Goal: Task Accomplishment & Management: Manage account settings

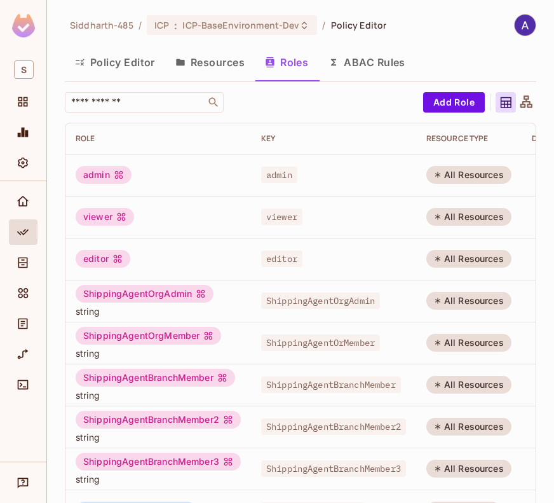
scroll to position [48, 0]
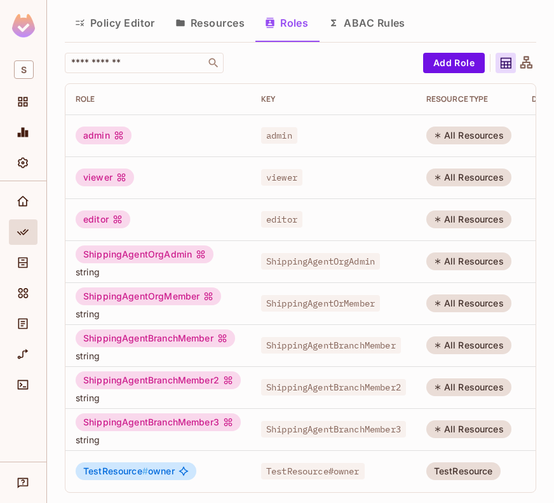
click at [203, 13] on button "Resources" at bounding box center [210, 23] width 90 height 32
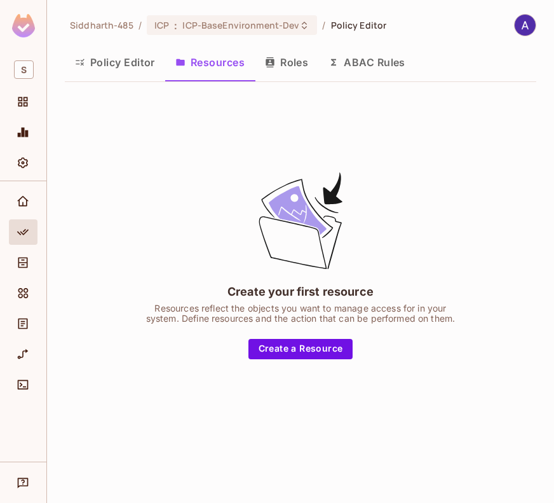
click at [290, 59] on button "Roles" at bounding box center [287, 62] width 64 height 32
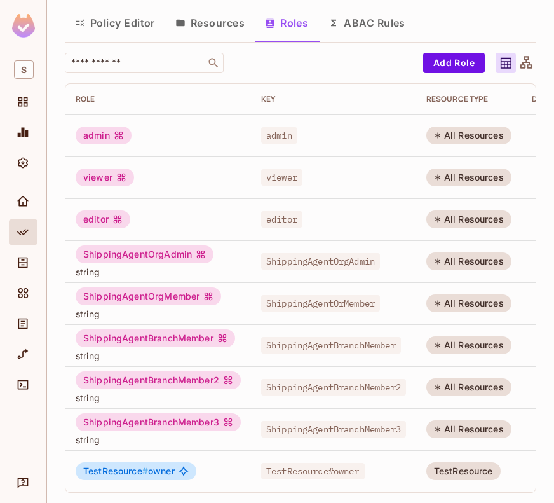
click at [219, 15] on button "Resources" at bounding box center [210, 23] width 90 height 32
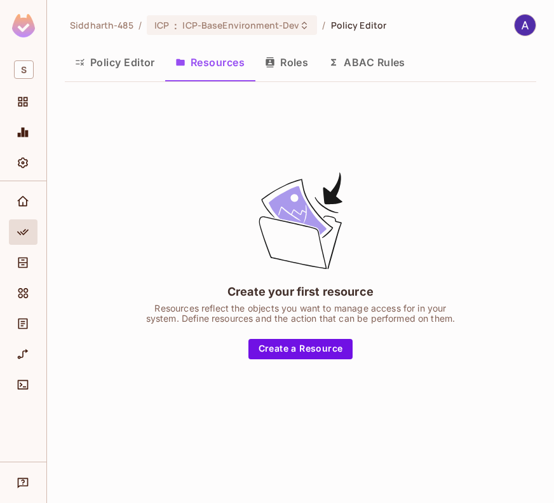
click at [290, 67] on button "Roles" at bounding box center [287, 62] width 64 height 32
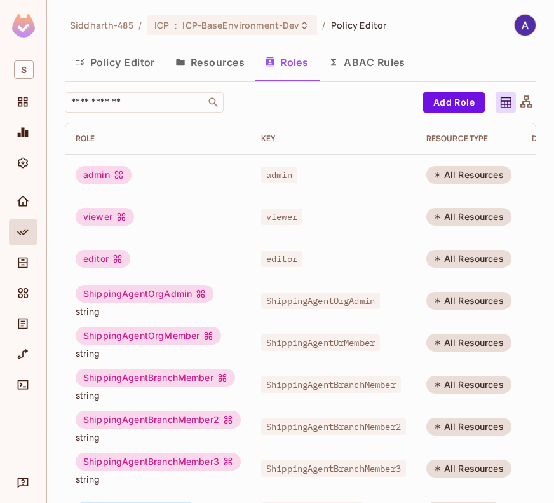
scroll to position [48, 0]
click at [28, 256] on icon "Directory" at bounding box center [23, 262] width 13 height 13
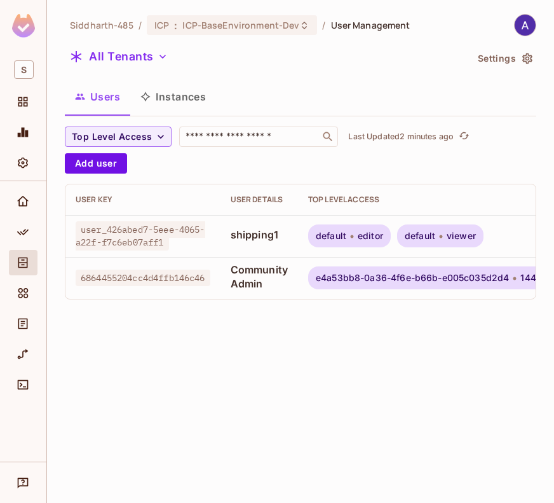
click at [319, 359] on div "Siddharth-485 / ICP : ICP-BaseEnvironment-Dev / User Management All Tenants Set…" at bounding box center [300, 251] width 507 height 503
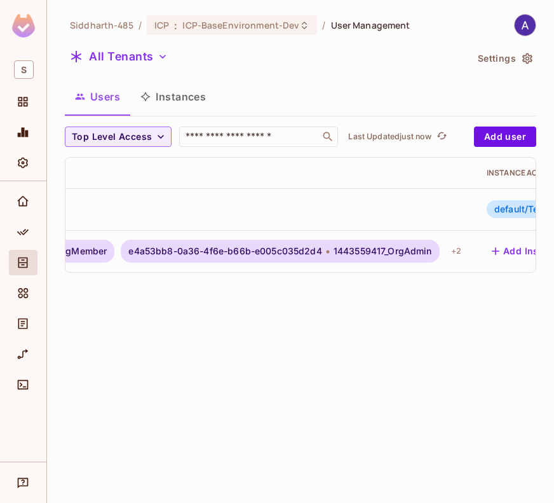
scroll to position [0, 518]
click at [19, 228] on icon "Policy" at bounding box center [23, 232] width 13 height 13
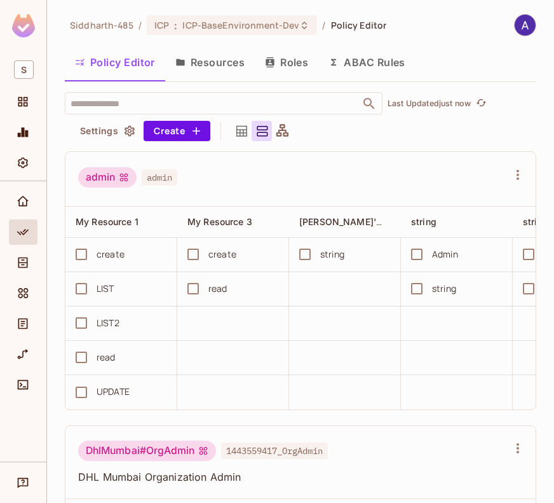
click at [287, 62] on button "Roles" at bounding box center [287, 62] width 64 height 32
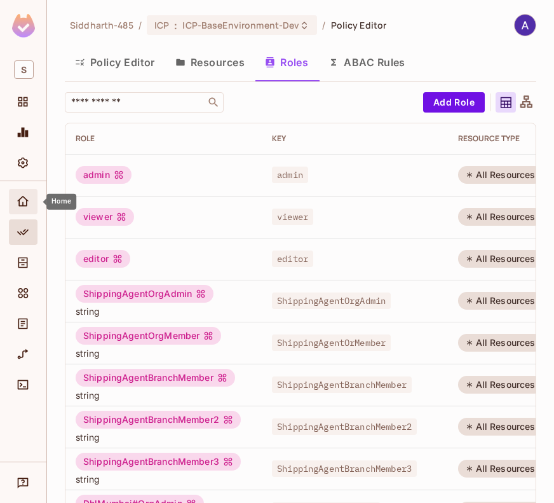
click at [20, 198] on icon "Home" at bounding box center [22, 201] width 11 height 10
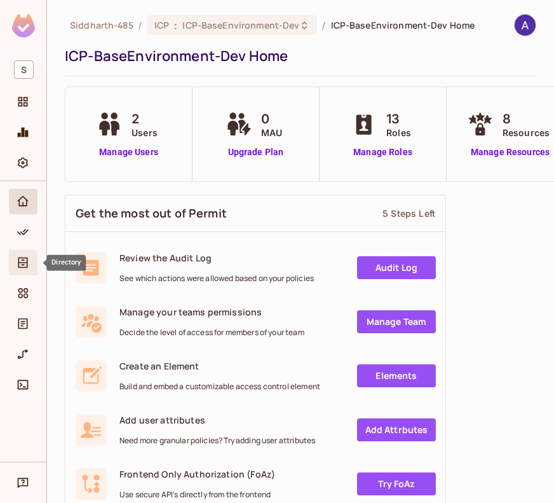
click at [22, 260] on icon "Directory" at bounding box center [23, 262] width 13 height 13
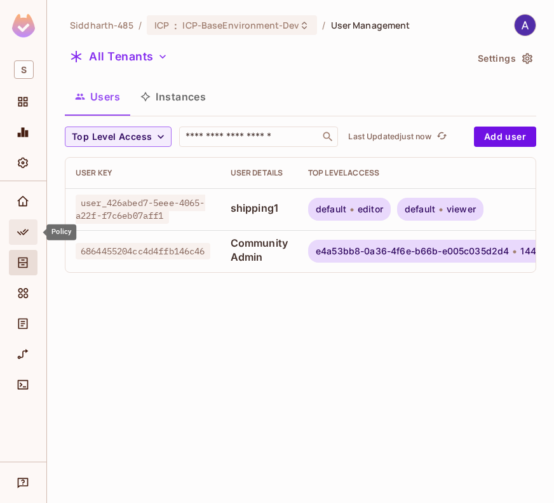
click at [25, 233] on icon "Policy" at bounding box center [22, 232] width 11 height 6
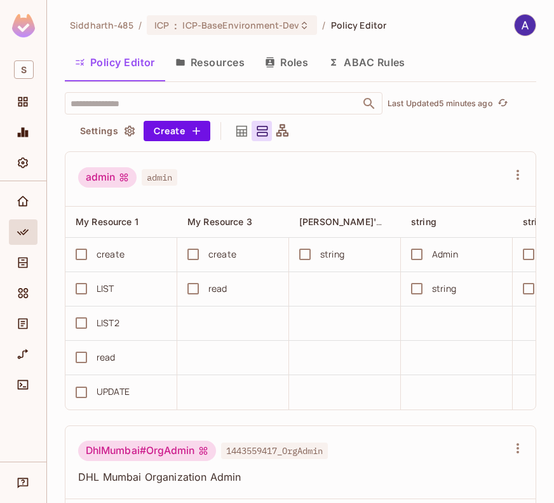
click at [282, 64] on button "Roles" at bounding box center [287, 62] width 64 height 32
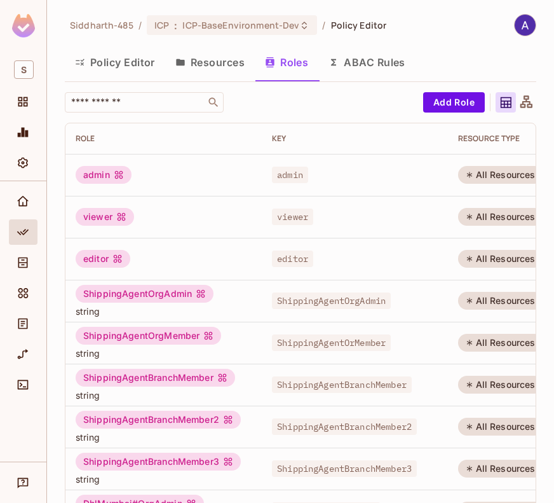
scroll to position [0, 146]
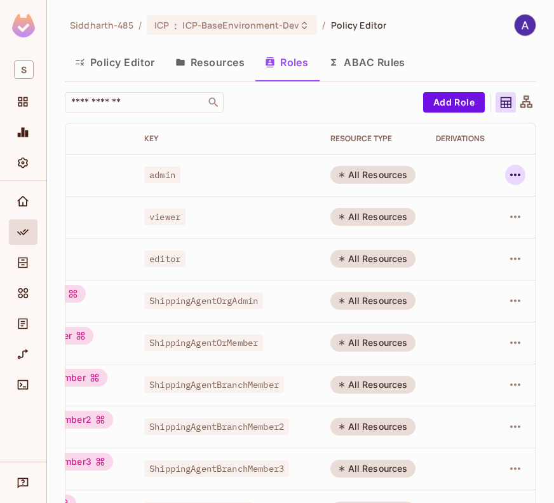
click at [508, 172] on icon "button" at bounding box center [515, 174] width 15 height 15
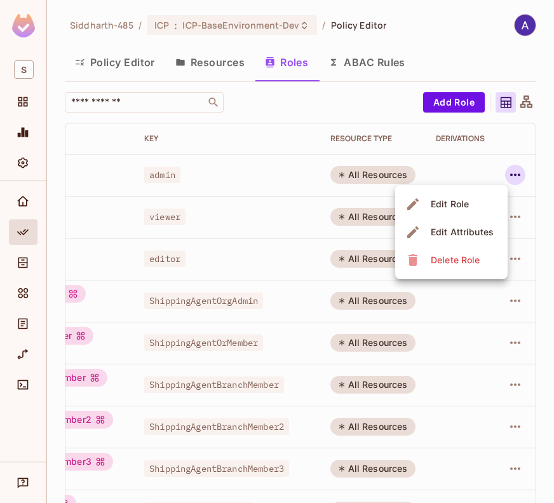
click at [454, 253] on span "Delete Role" at bounding box center [455, 260] width 57 height 20
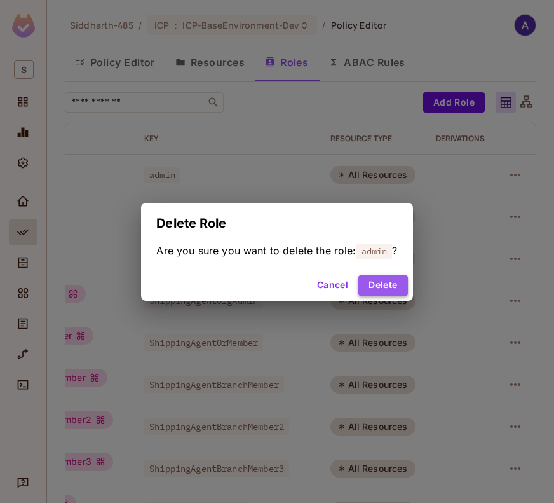
click at [392, 280] on button "Delete" at bounding box center [382, 285] width 49 height 20
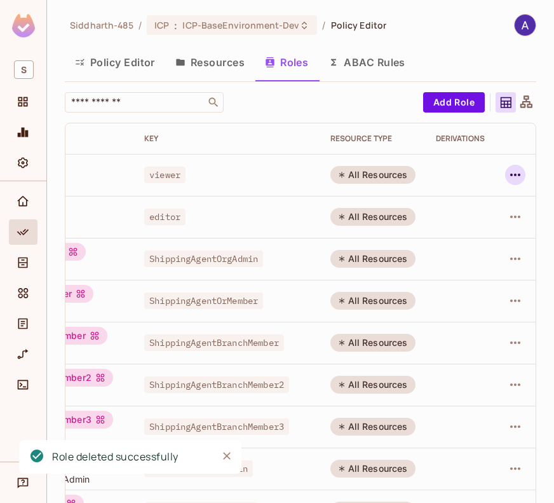
click at [508, 173] on icon "button" at bounding box center [515, 174] width 15 height 15
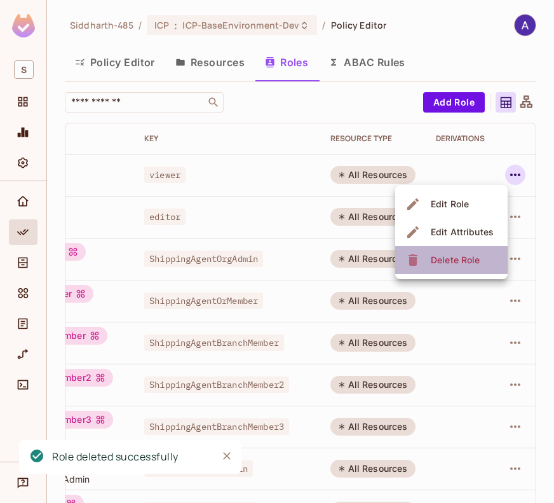
click at [447, 257] on div "Delete Role" at bounding box center [455, 260] width 49 height 13
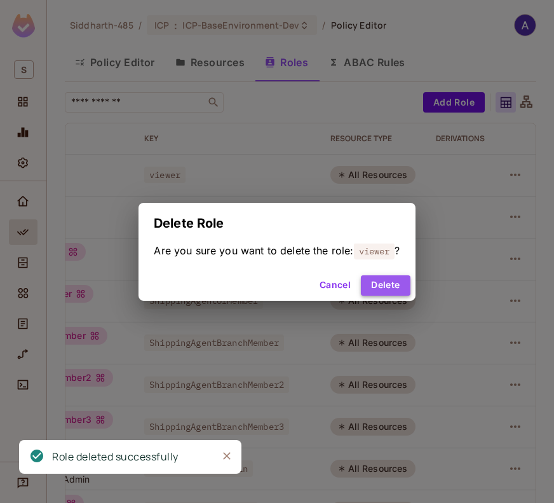
click at [384, 289] on button "Delete" at bounding box center [385, 285] width 49 height 20
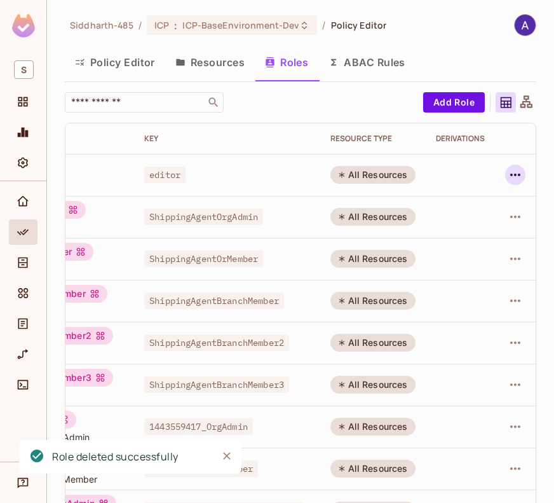
click at [508, 175] on icon "button" at bounding box center [515, 174] width 15 height 15
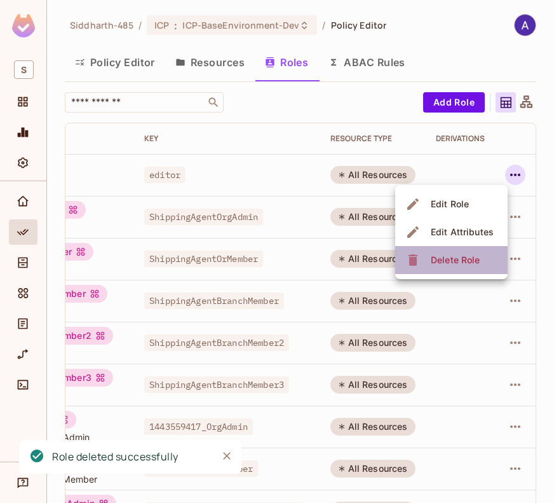
click at [460, 265] on div "Delete Role" at bounding box center [455, 260] width 49 height 13
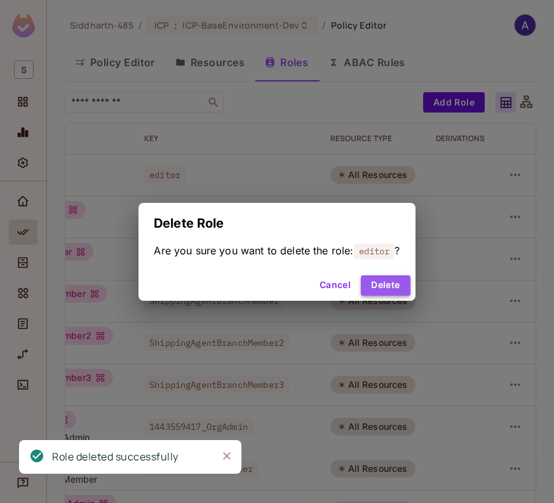
click at [399, 287] on button "Delete" at bounding box center [385, 285] width 49 height 20
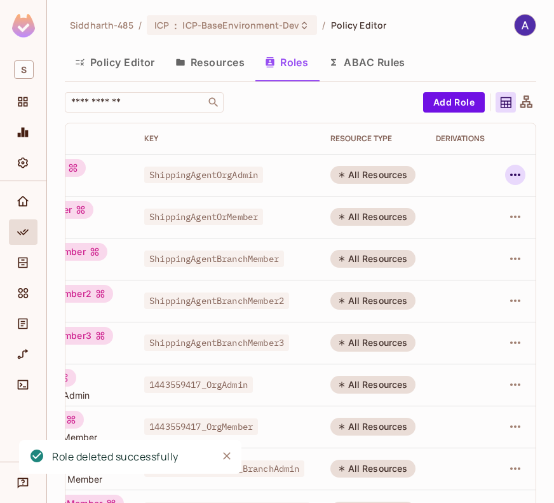
click at [508, 170] on icon "button" at bounding box center [515, 174] width 15 height 15
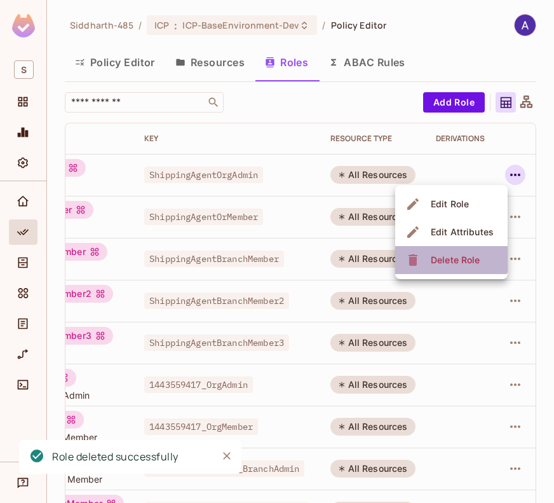
click at [445, 254] on div "Delete Role" at bounding box center [455, 260] width 49 height 13
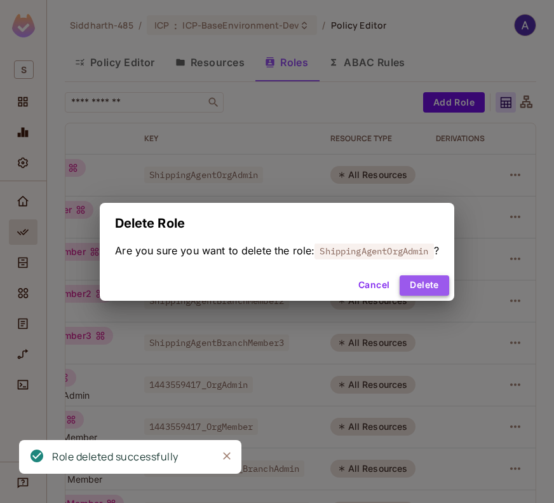
click at [422, 283] on button "Delete" at bounding box center [424, 285] width 49 height 20
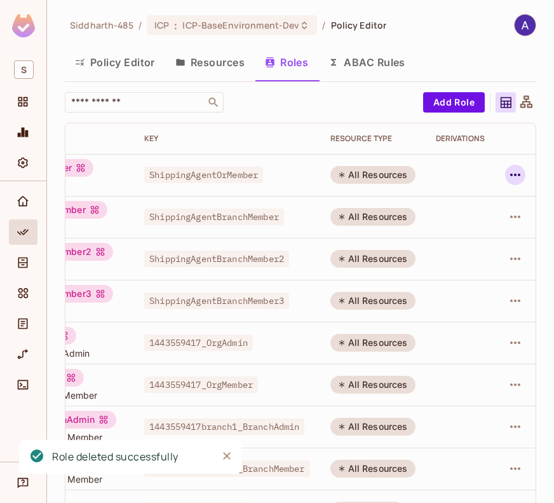
click at [508, 168] on icon "button" at bounding box center [515, 174] width 15 height 15
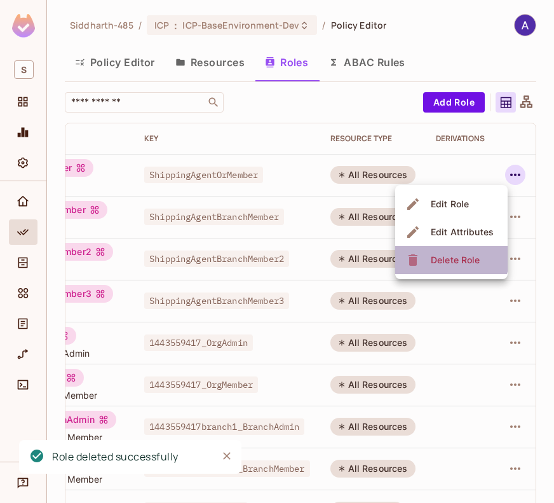
click at [442, 256] on div "Delete Role" at bounding box center [455, 260] width 49 height 13
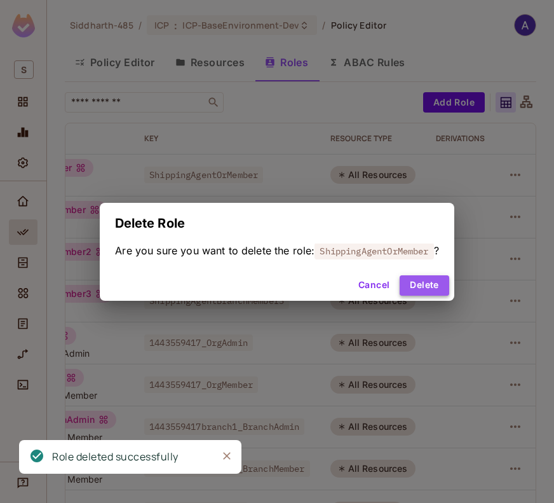
click at [419, 287] on button "Delete" at bounding box center [424, 285] width 49 height 20
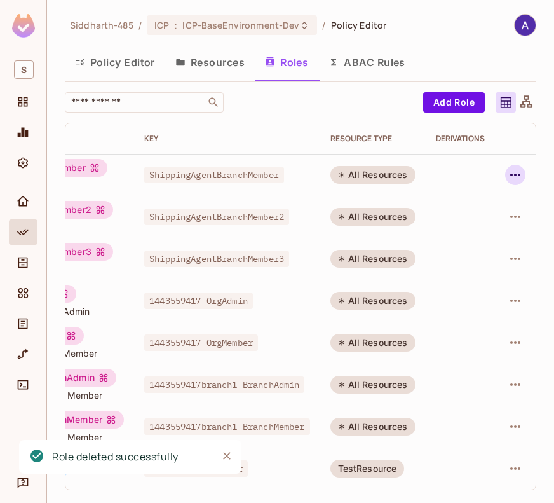
click at [508, 173] on icon "button" at bounding box center [515, 174] width 15 height 15
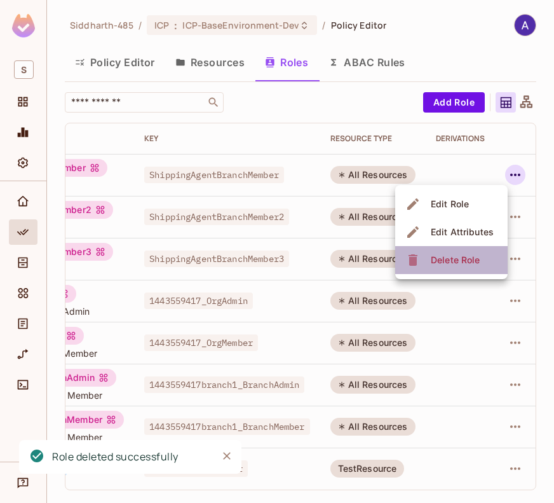
click at [455, 261] on div "Delete Role" at bounding box center [455, 260] width 49 height 13
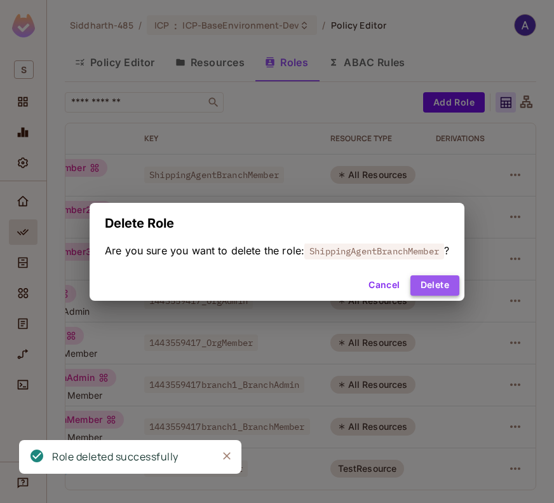
click at [437, 289] on button "Delete" at bounding box center [435, 285] width 49 height 20
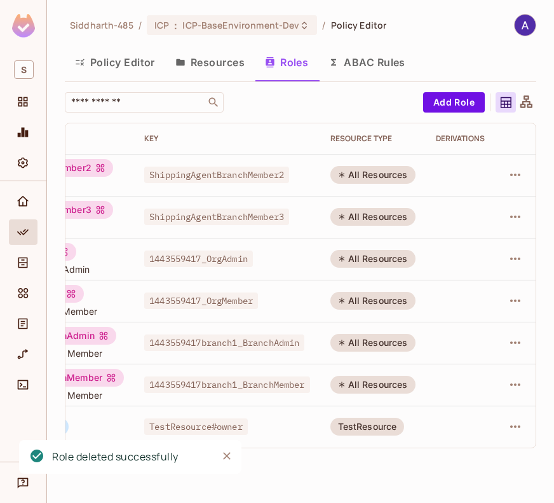
scroll to position [0, 137]
click at [512, 174] on icon "button" at bounding box center [515, 175] width 10 height 3
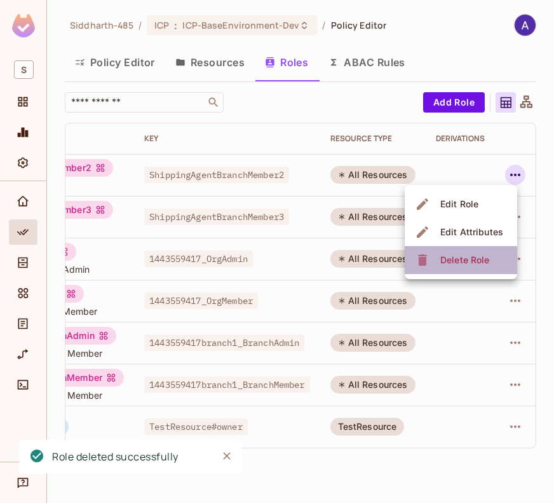
click at [458, 266] on span "Delete Role" at bounding box center [465, 260] width 57 height 20
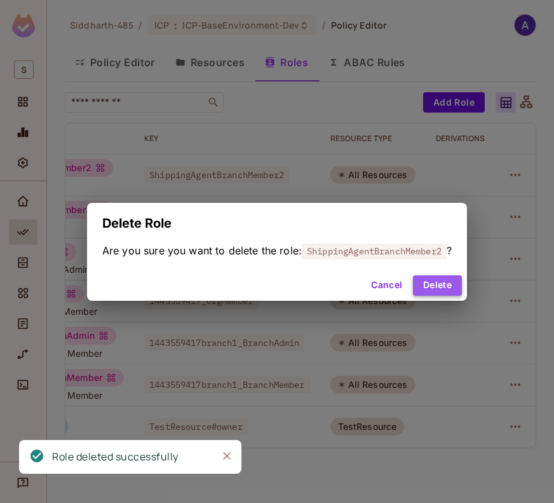
click at [437, 285] on button "Delete" at bounding box center [437, 285] width 49 height 20
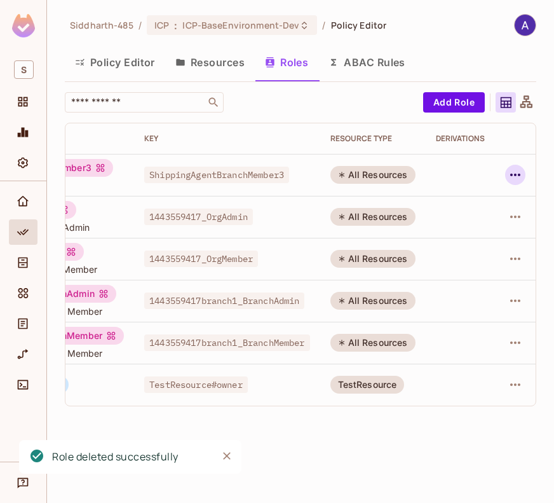
click at [510, 176] on icon "button" at bounding box center [515, 174] width 15 height 15
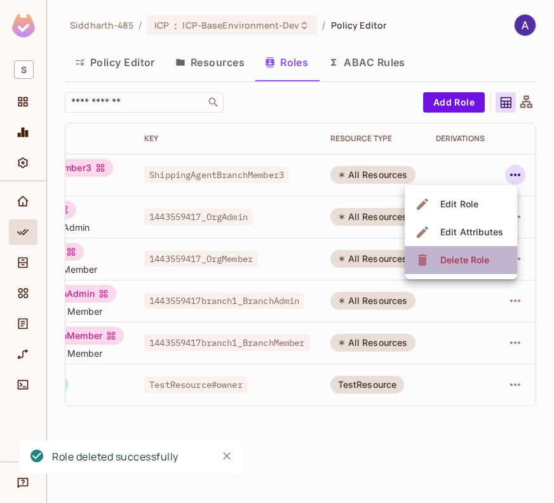
click at [473, 256] on div "Delete Role" at bounding box center [464, 260] width 49 height 13
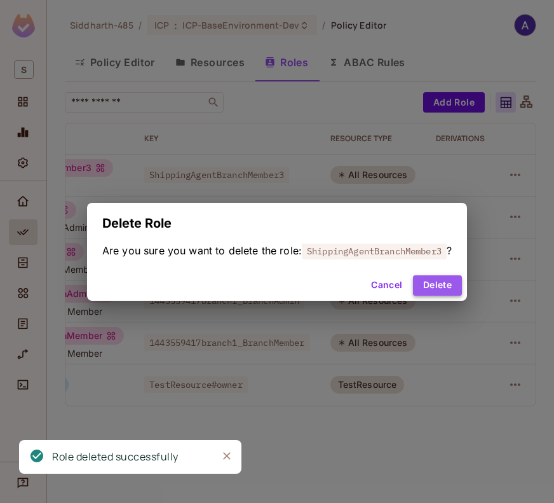
click at [442, 292] on button "Delete" at bounding box center [437, 285] width 49 height 20
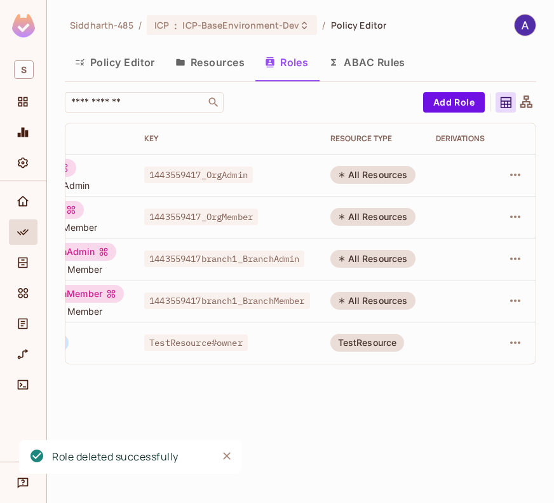
scroll to position [0, 0]
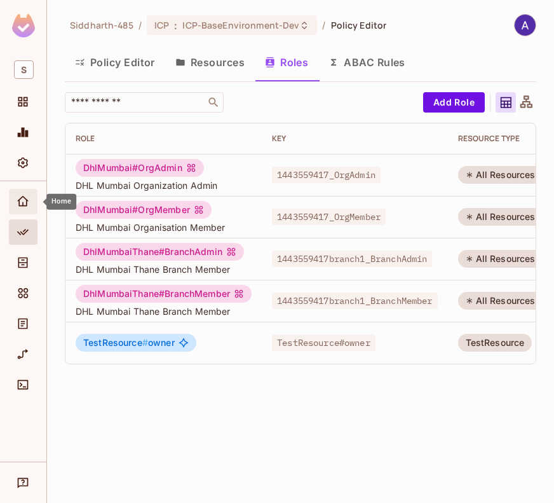
click at [20, 201] on icon "Home" at bounding box center [23, 201] width 13 height 13
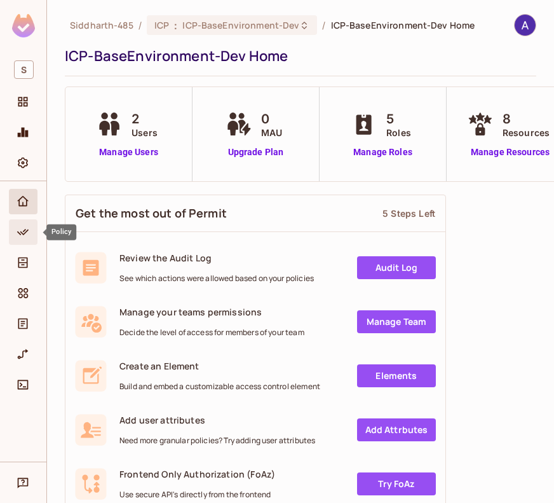
click at [15, 231] on span "Policy" at bounding box center [22, 231] width 15 height 15
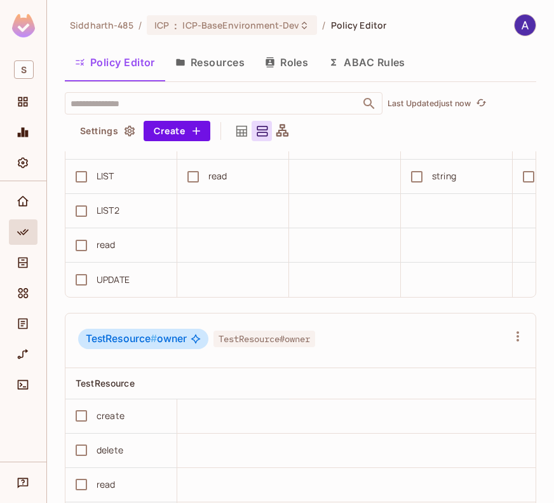
scroll to position [1083, 0]
